Goal: Find specific page/section: Find specific page/section

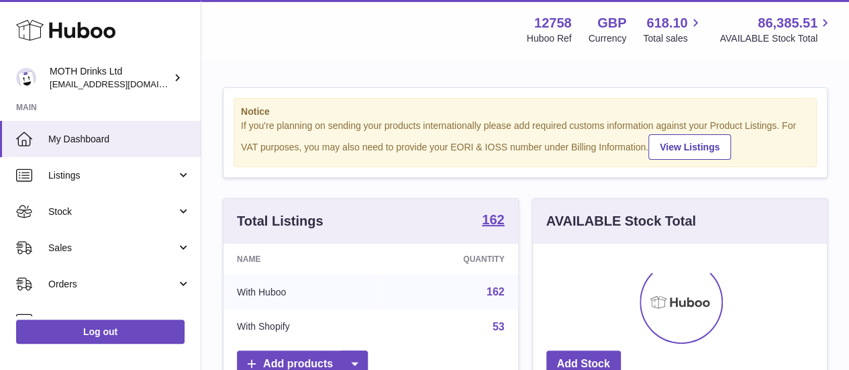
scroll to position [209, 294]
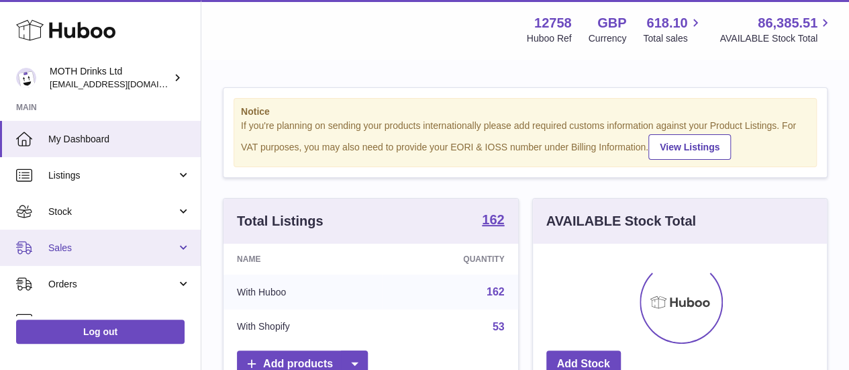
click at [101, 257] on link "Sales" at bounding box center [100, 247] width 201 height 36
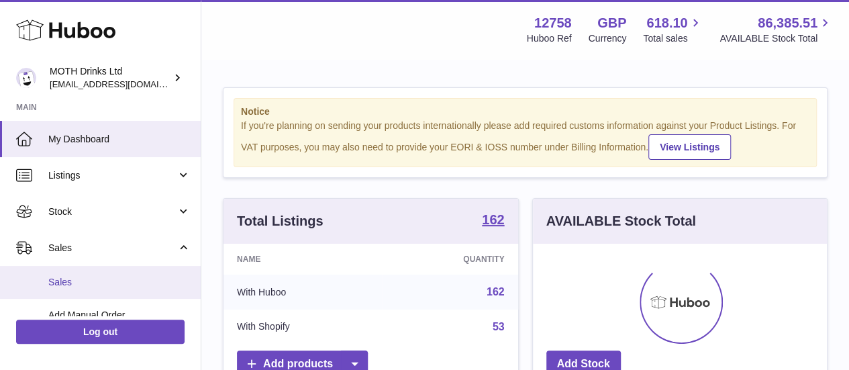
click at [101, 288] on span "Sales" at bounding box center [119, 282] width 142 height 13
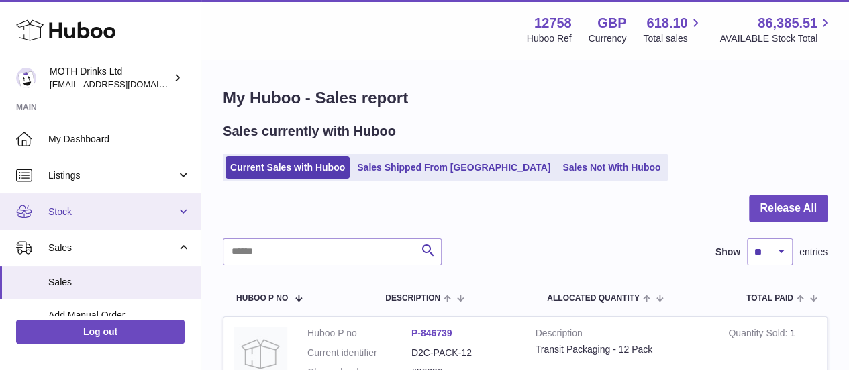
click at [58, 210] on span "Stock" at bounding box center [112, 211] width 128 height 13
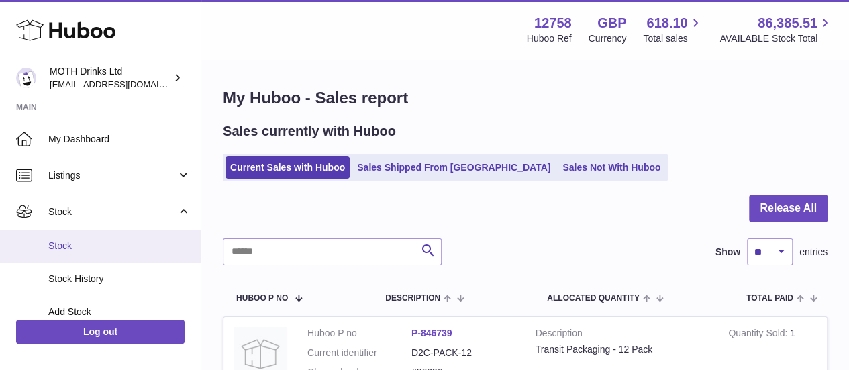
click at [121, 248] on span "Stock" at bounding box center [119, 246] width 142 height 13
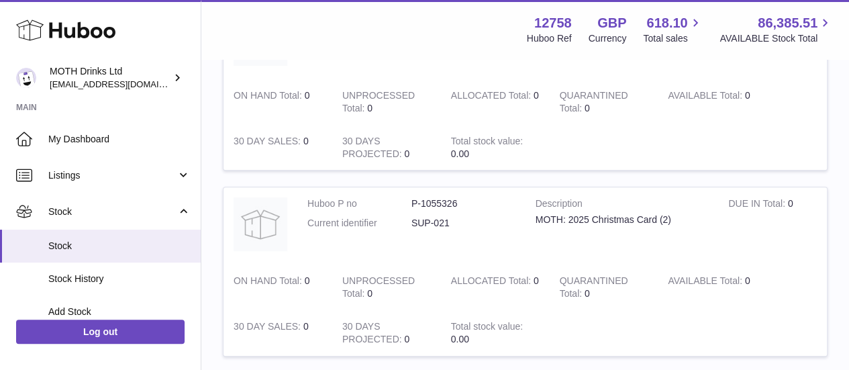
scroll to position [268, 0]
